Goal: Task Accomplishment & Management: Manage account settings

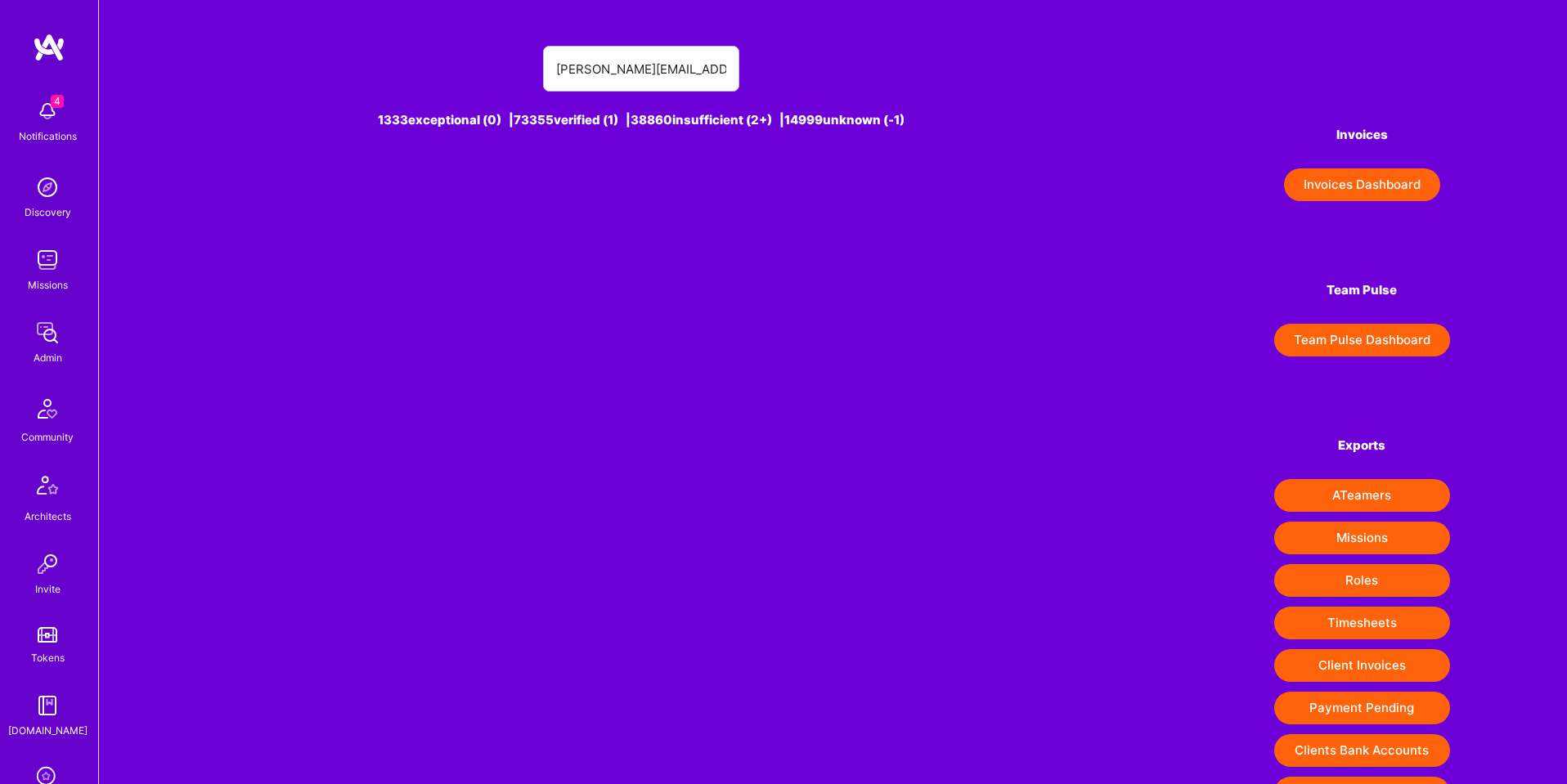
click at [599, 71] on input "[PERSON_NAME][EMAIL_ADDRESS][PERSON_NAME][DOMAIN_NAME]" at bounding box center [641, 69] width 170 height 41
drag, startPoint x: 650, startPoint y: 68, endPoint x: 796, endPoint y: 73, distance: 146.1
click at [796, 73] on div "pooran [EMAIL_ADDRESS][DOMAIN_NAME]" at bounding box center [641, 68] width 850 height 45
type input "[PERSON_NAME]"
click at [645, 198] on div "[PERSON_NAME] [1]" at bounding box center [669, 194] width 117 height 21
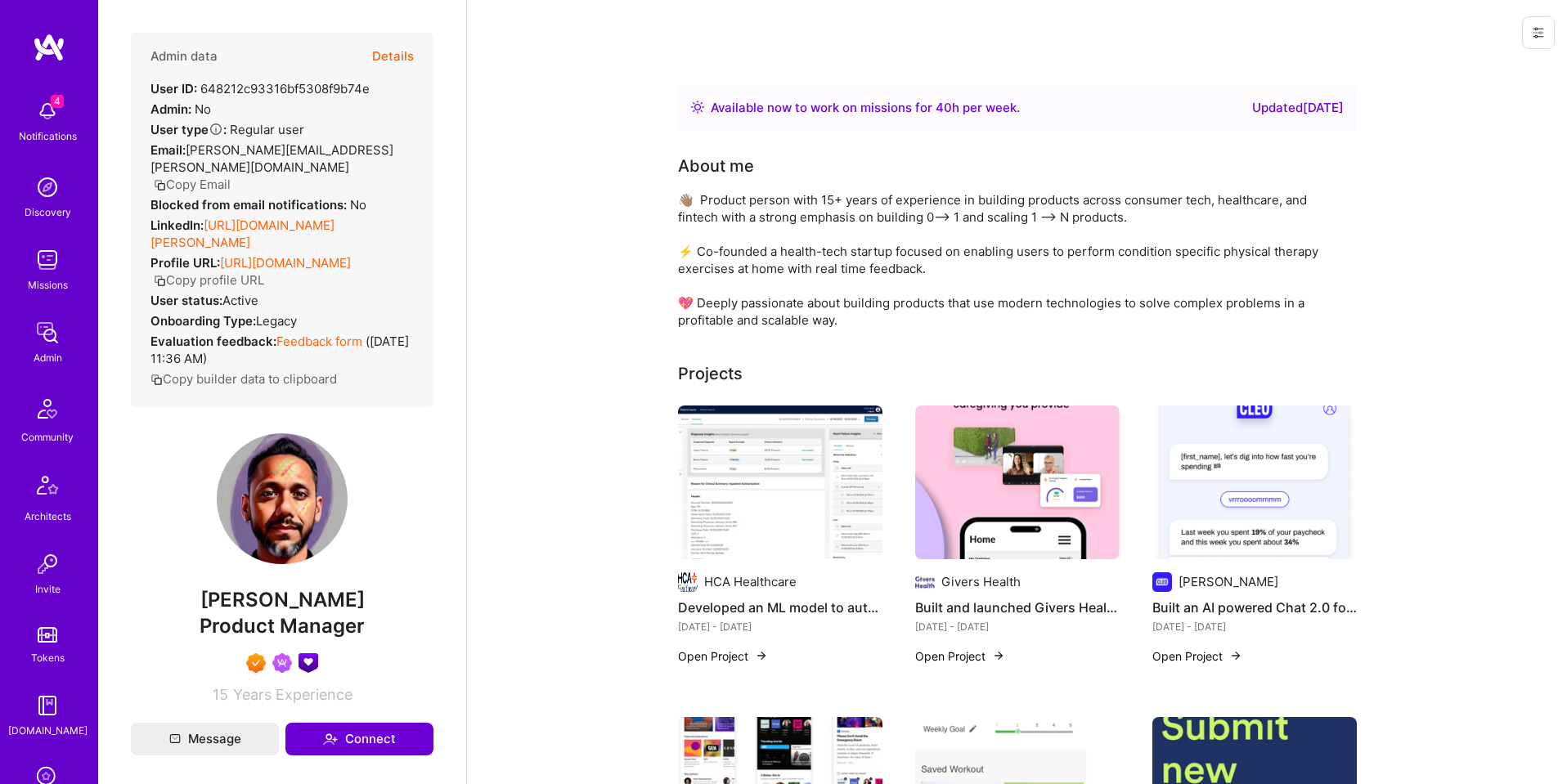
click at [321, 85] on div "User ID: 648212c93316bf5308f9b74e" at bounding box center [260, 88] width 219 height 17
copy div "648212c93316bf5308f9b74e"
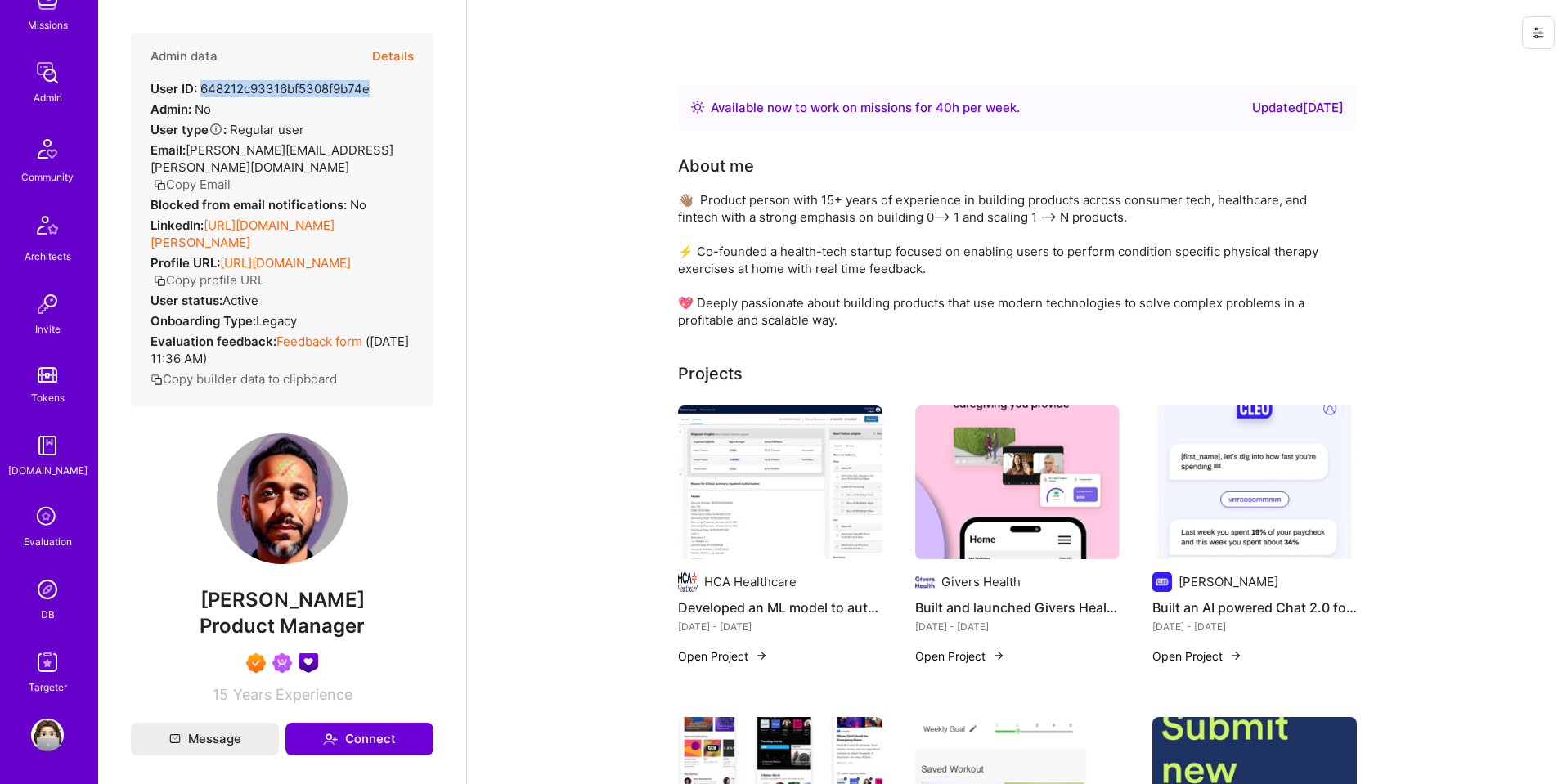
click at [40, 607] on div "DB" at bounding box center [47, 614] width 14 height 17
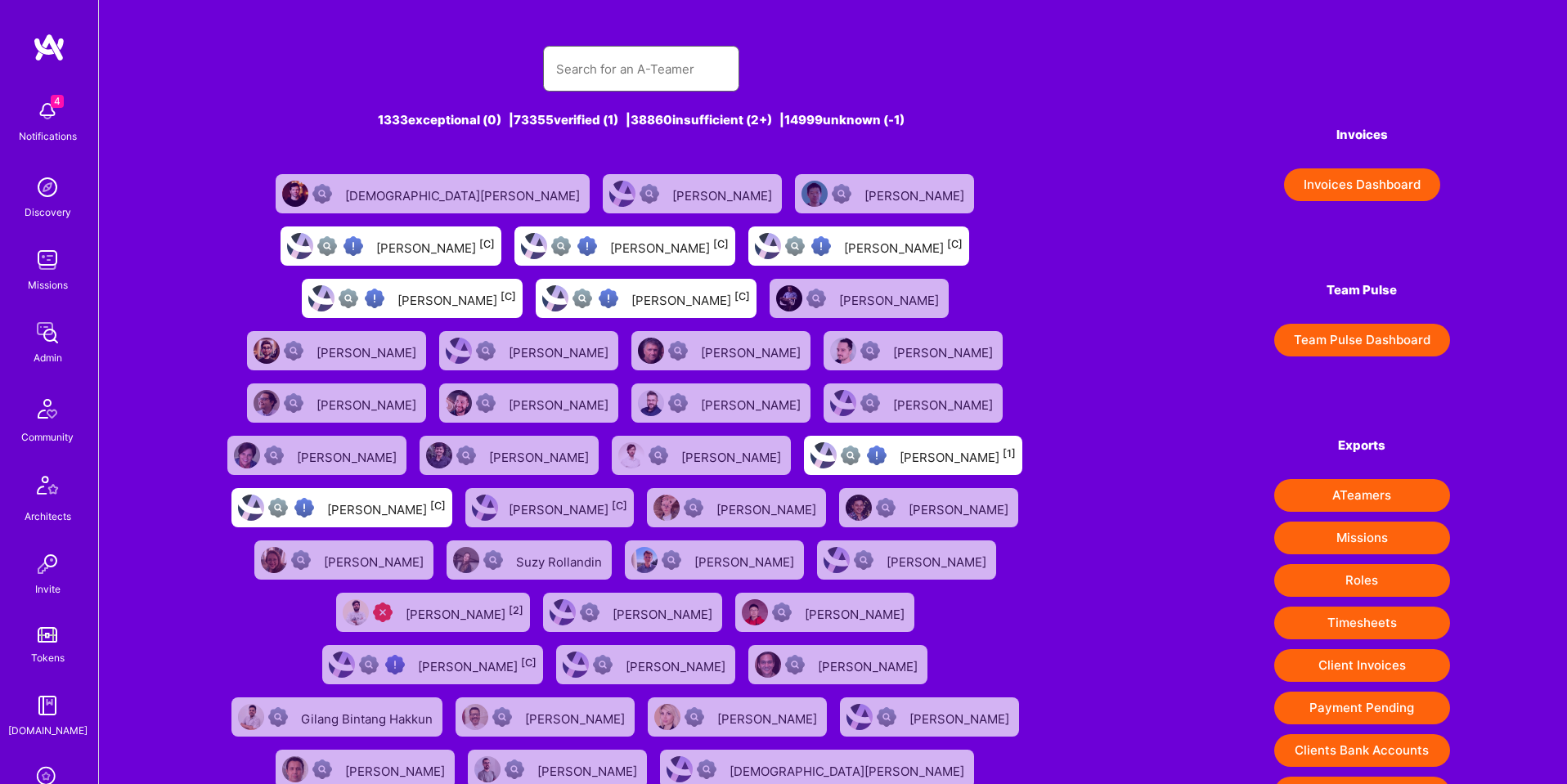
click at [646, 65] on input "text" at bounding box center [641, 69] width 170 height 41
paste input "[EMAIL_ADDRESS][DOMAIN_NAME]"
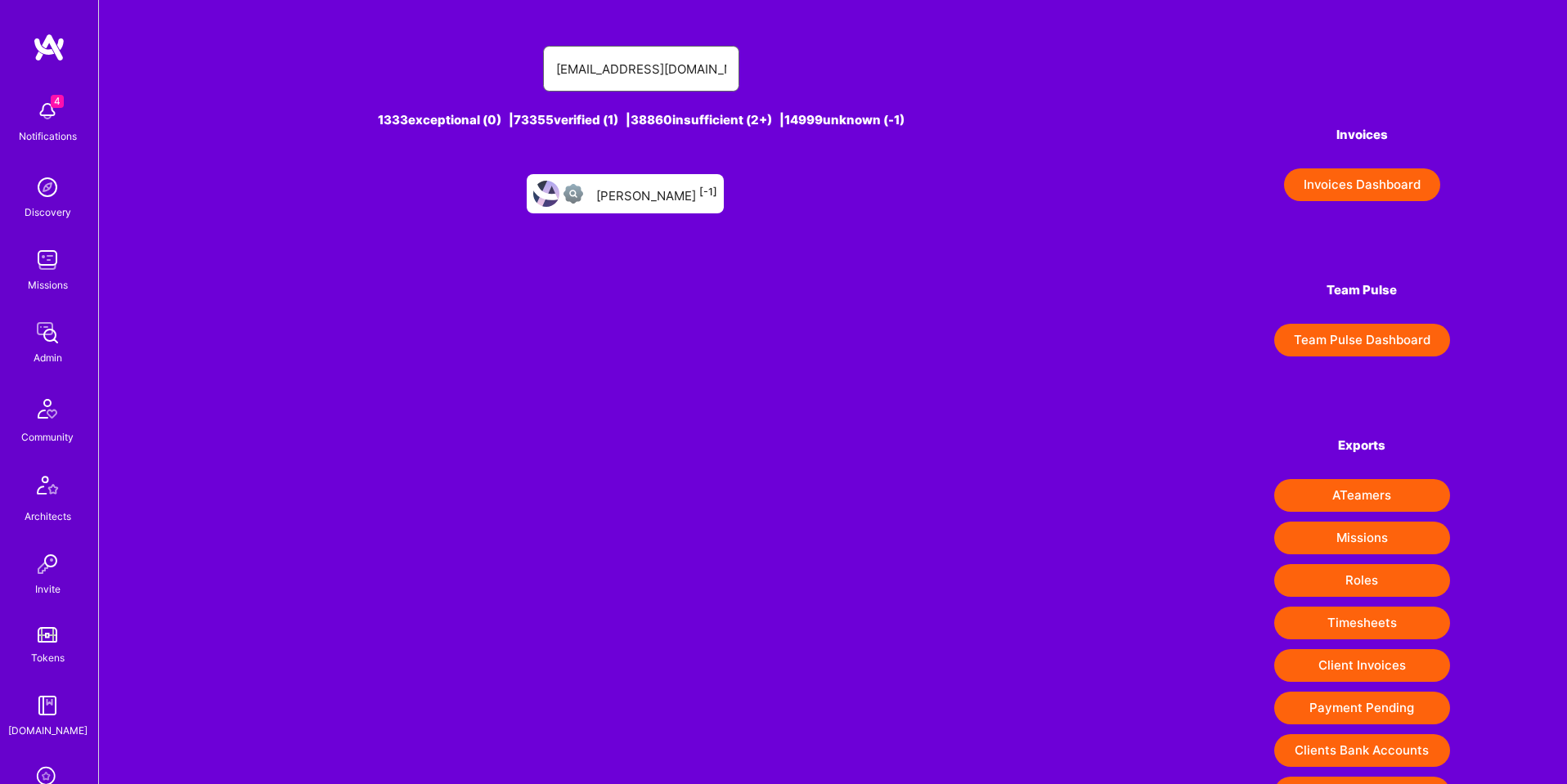
type input "[EMAIL_ADDRESS][DOMAIN_NAME]"
click at [665, 190] on div "[PERSON_NAME] [-1]" at bounding box center [656, 194] width 121 height 21
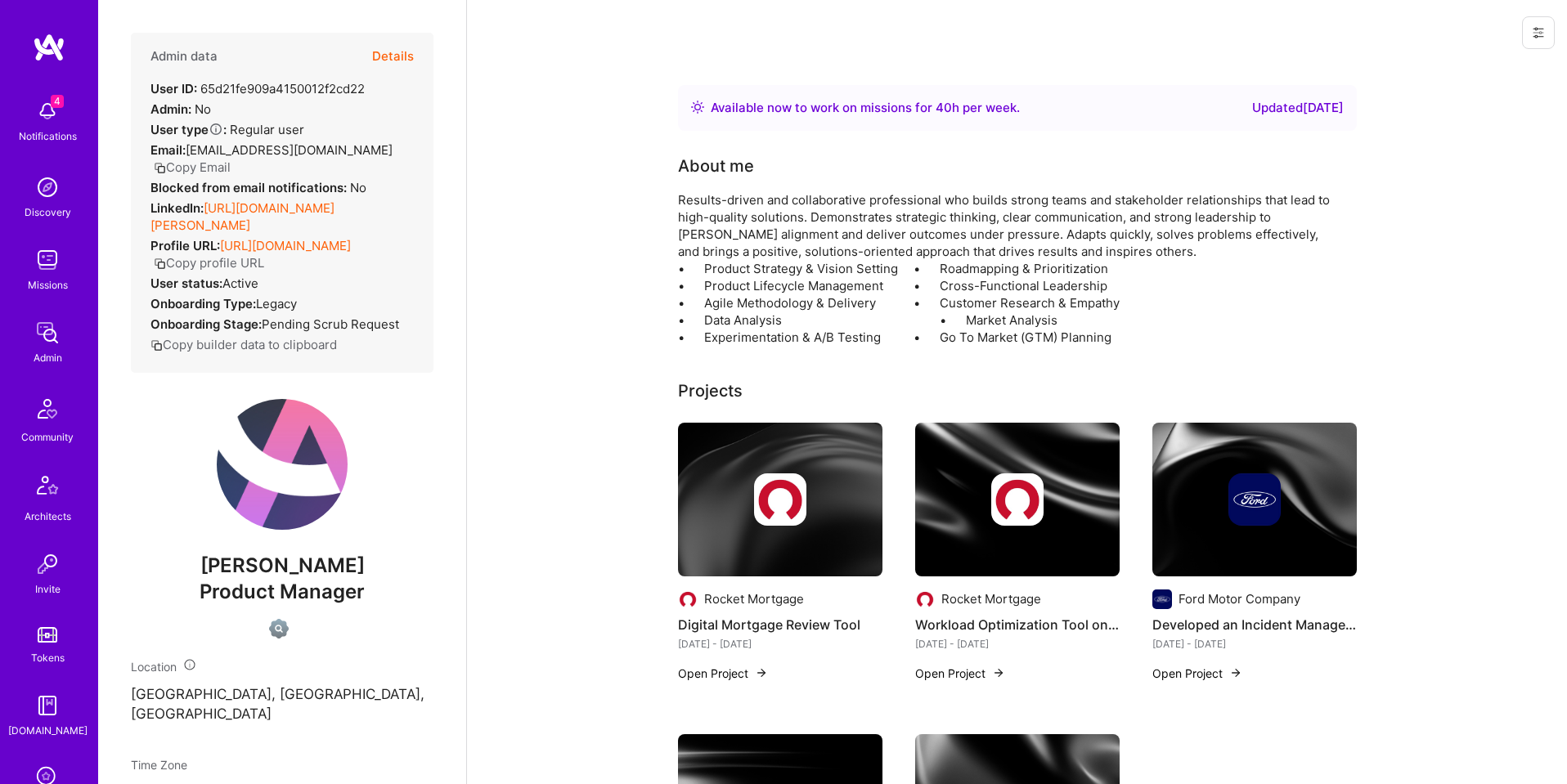
click at [1551, 37] on button at bounding box center [1539, 33] width 33 height 33
click at [1458, 71] on button "Login as Lenny" at bounding box center [1469, 69] width 173 height 41
